Goal: Navigation & Orientation: Find specific page/section

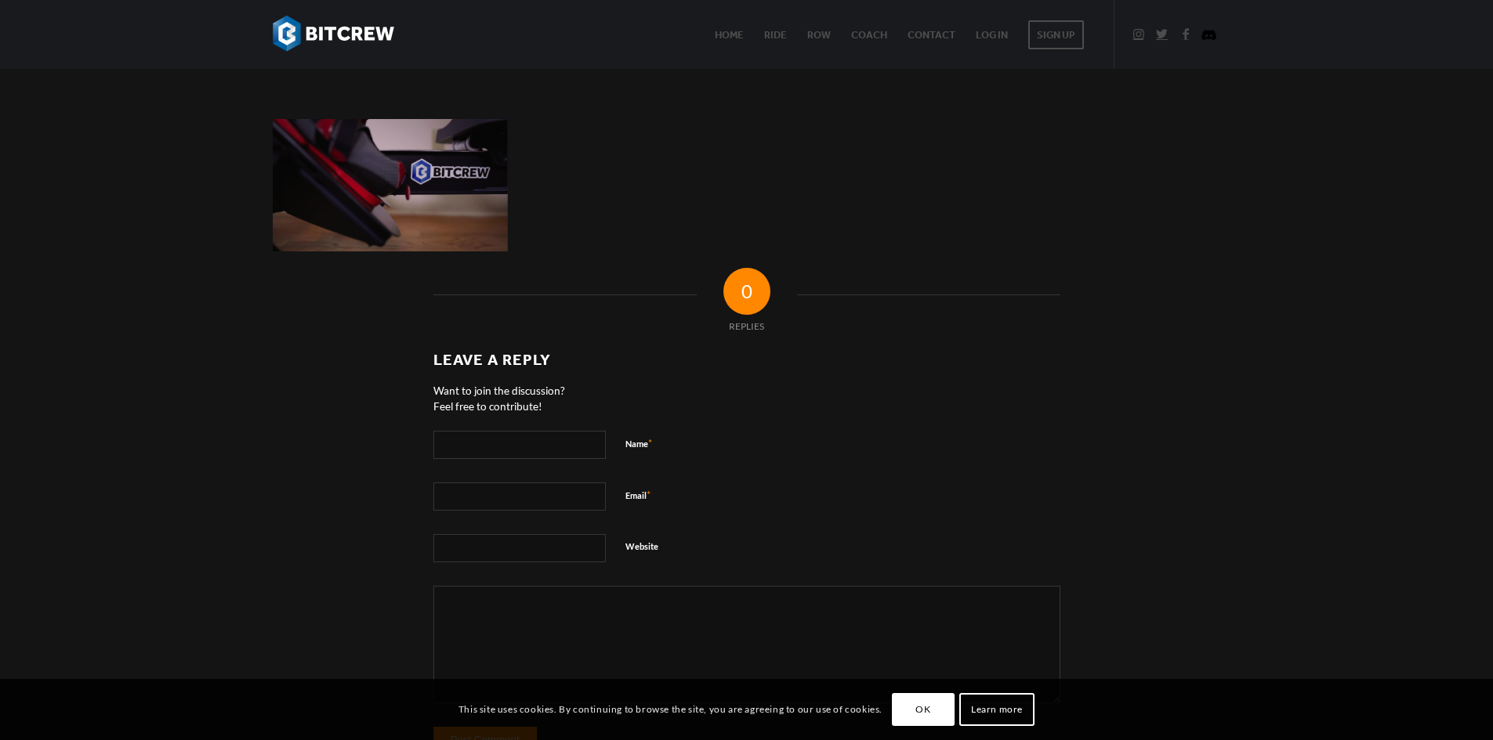
click at [412, 239] on img at bounding box center [390, 185] width 235 height 132
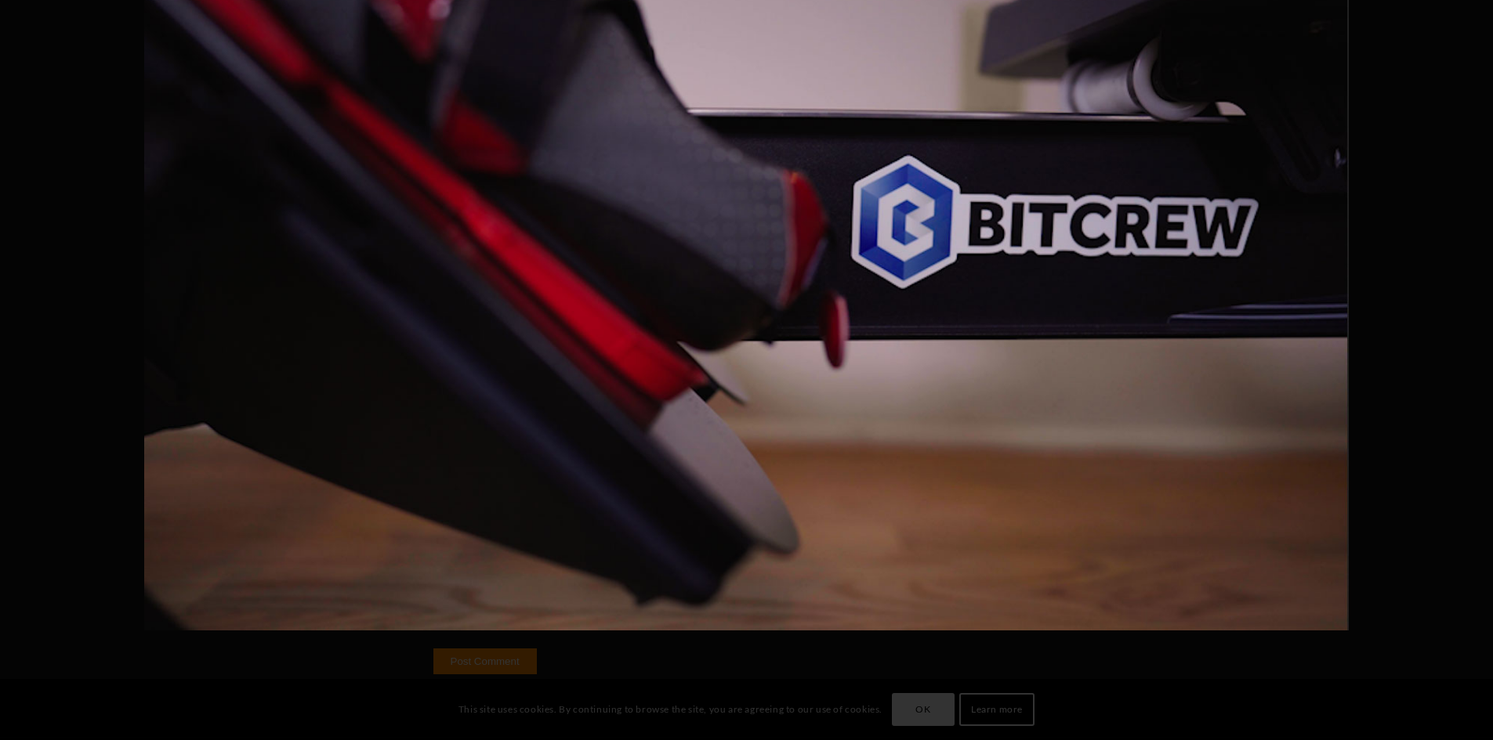
click at [412, 239] on img at bounding box center [746, 292] width 1205 height 740
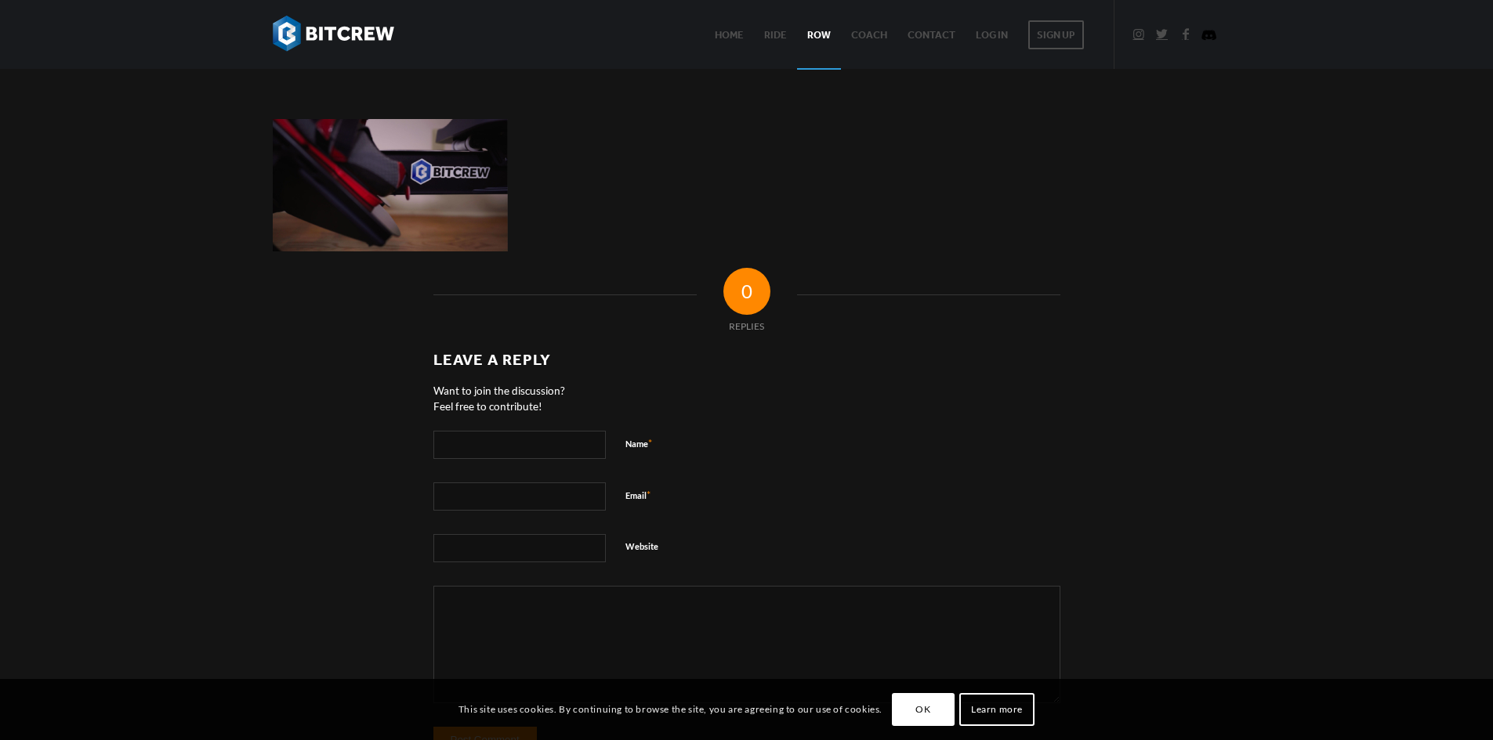
click at [815, 38] on span "Row" at bounding box center [819, 35] width 24 height 12
